Goal: Task Accomplishment & Management: Complete application form

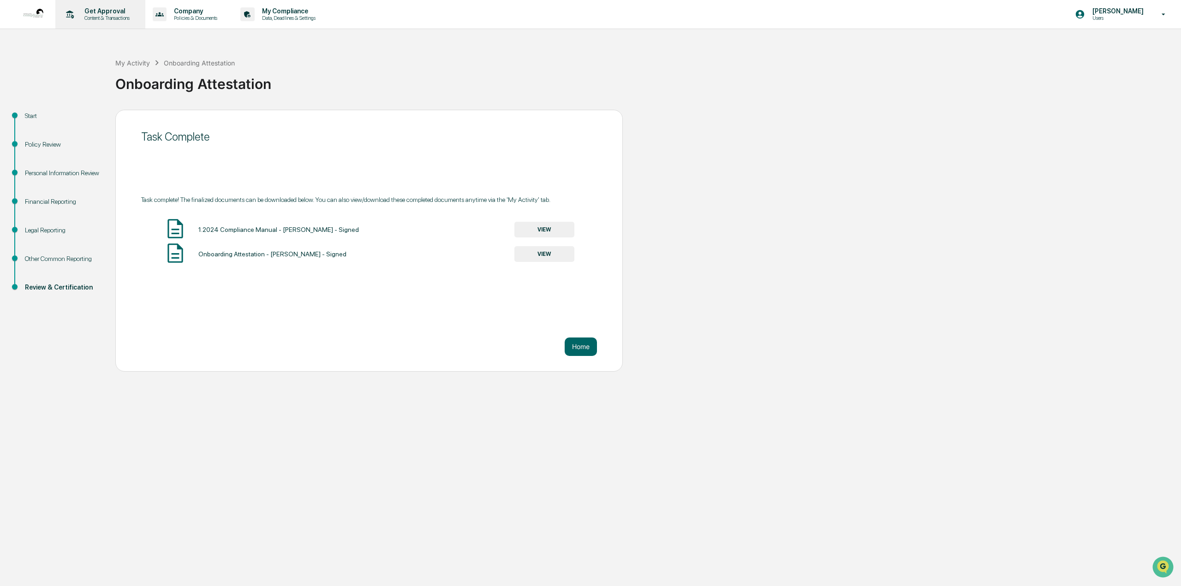
click at [123, 12] on p "Get Approval" at bounding box center [105, 10] width 57 height 7
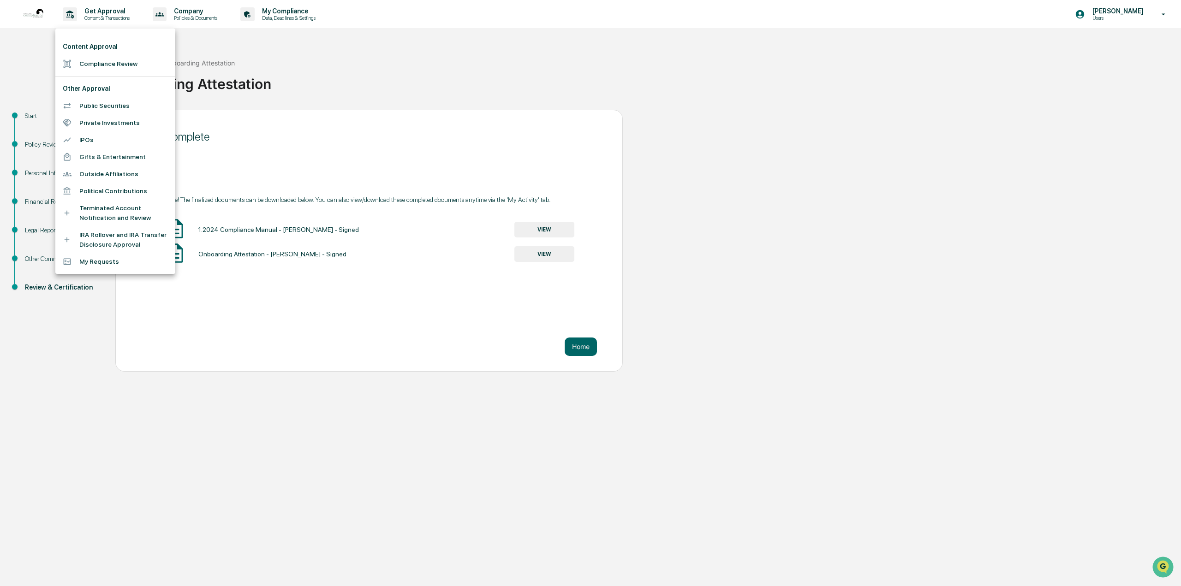
click at [96, 65] on li "Compliance Review" at bounding box center [115, 63] width 120 height 17
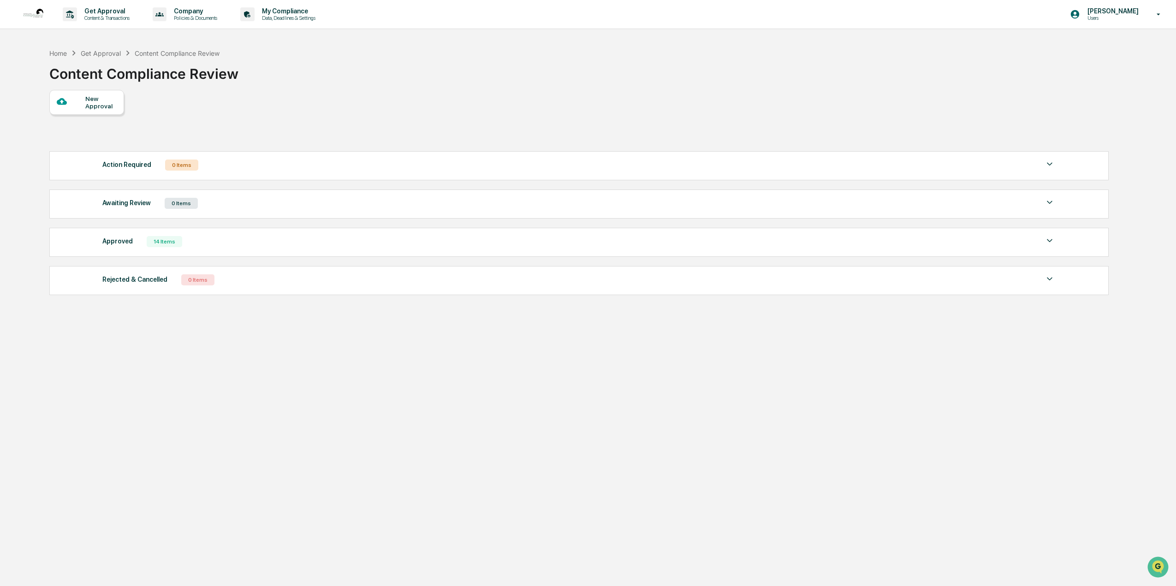
click at [113, 100] on div "New Approval" at bounding box center [100, 102] width 31 height 15
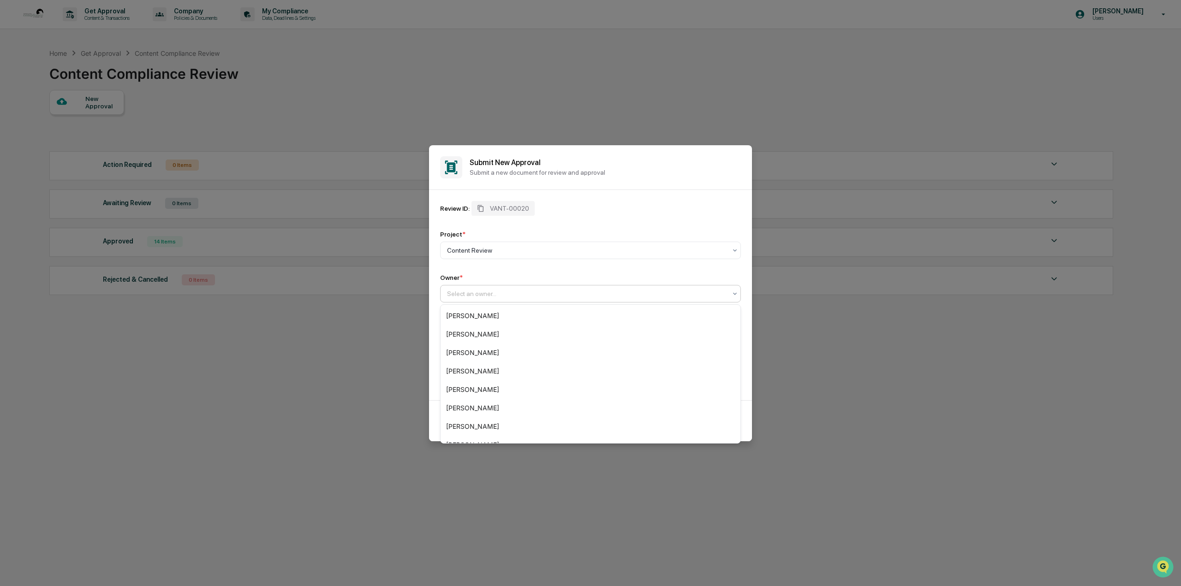
click at [515, 290] on div at bounding box center [587, 293] width 280 height 9
click at [507, 413] on div "Compliance Group: Integrated Compliance Advisors" at bounding box center [591, 414] width 300 height 18
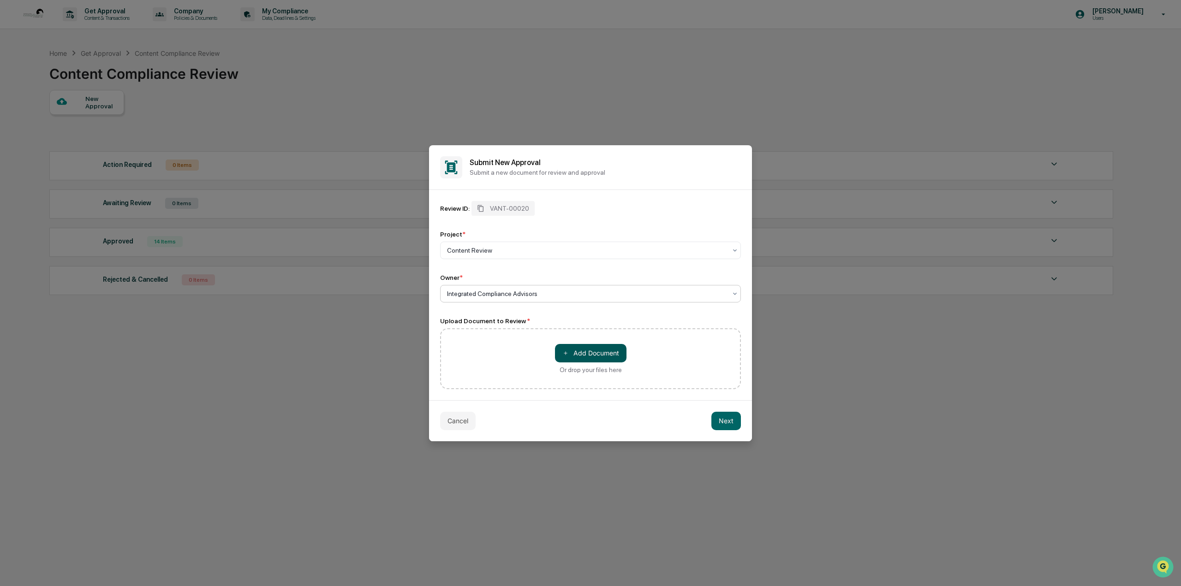
click at [603, 346] on button "＋ Add Document" at bounding box center [591, 353] width 72 height 18
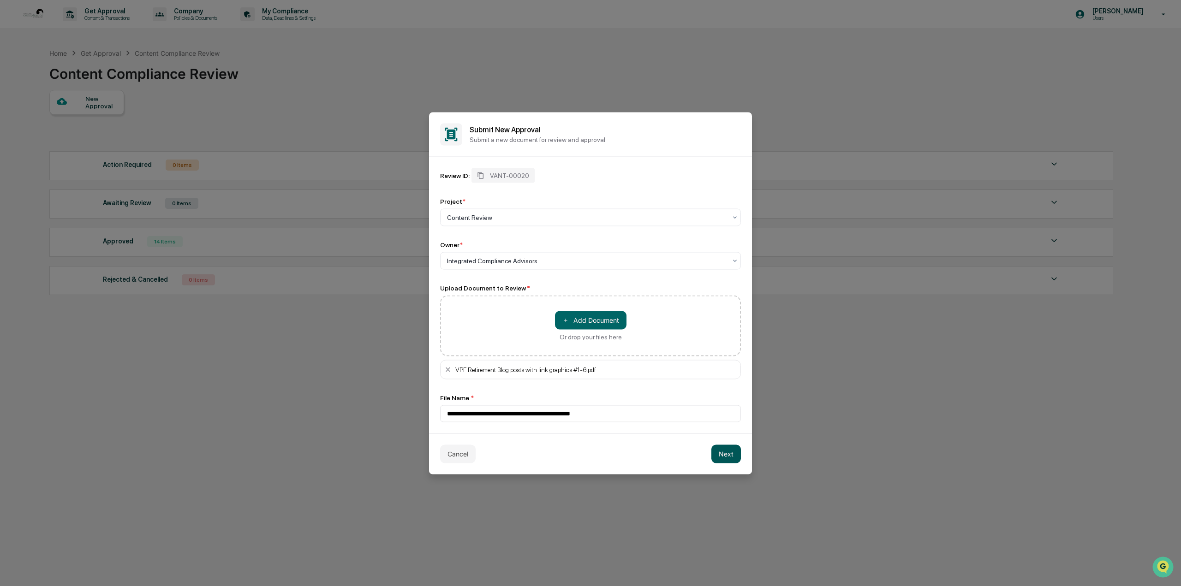
click at [726, 459] on button "Next" at bounding box center [726, 454] width 30 height 18
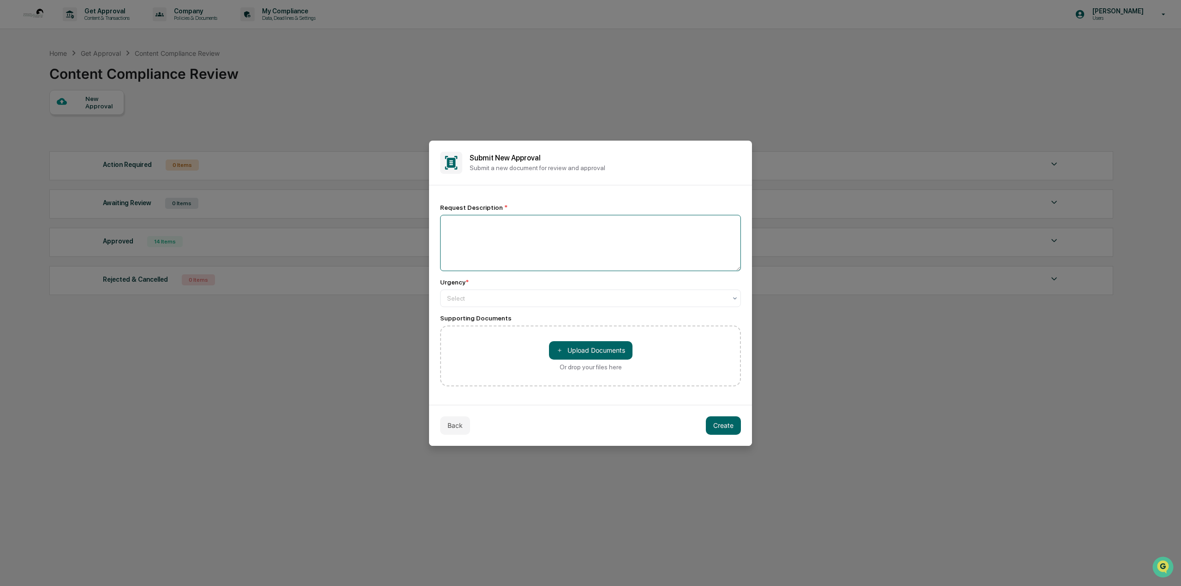
click at [508, 230] on textarea at bounding box center [590, 243] width 301 height 56
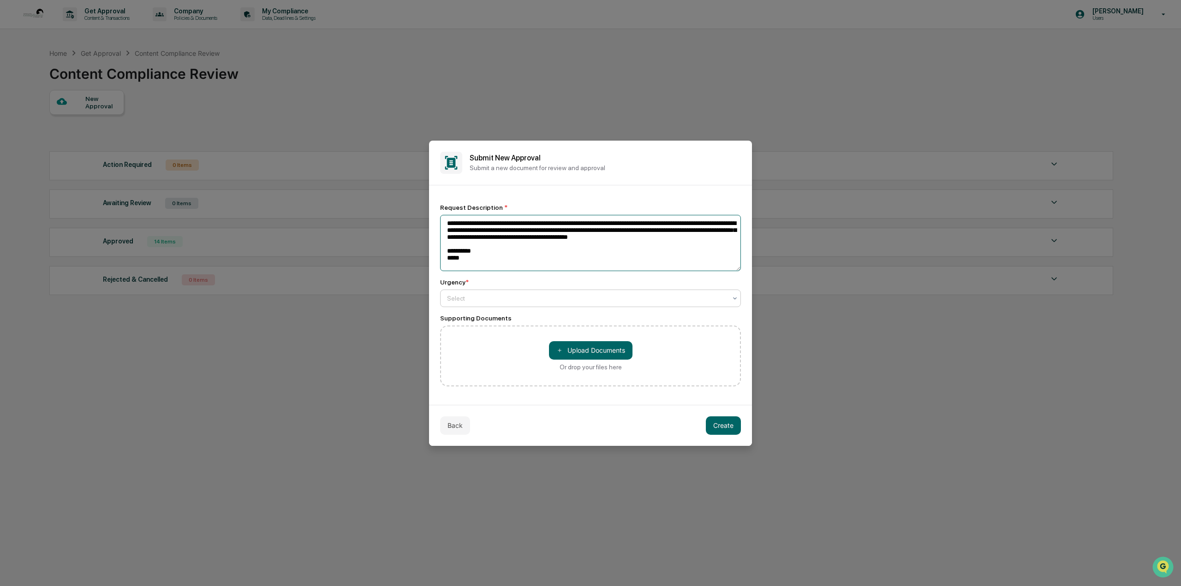
type textarea "**********"
click at [462, 301] on div at bounding box center [587, 298] width 280 height 9
click at [483, 341] on div "Medium" at bounding box center [591, 339] width 300 height 18
click at [721, 425] on button "Create" at bounding box center [723, 426] width 35 height 18
